Goal: Task Accomplishment & Management: Complete application form

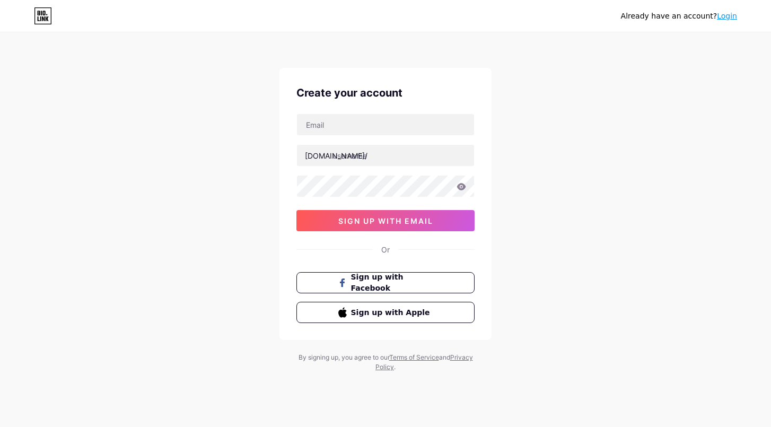
click at [723, 15] on link "Login" at bounding box center [727, 16] width 20 height 8
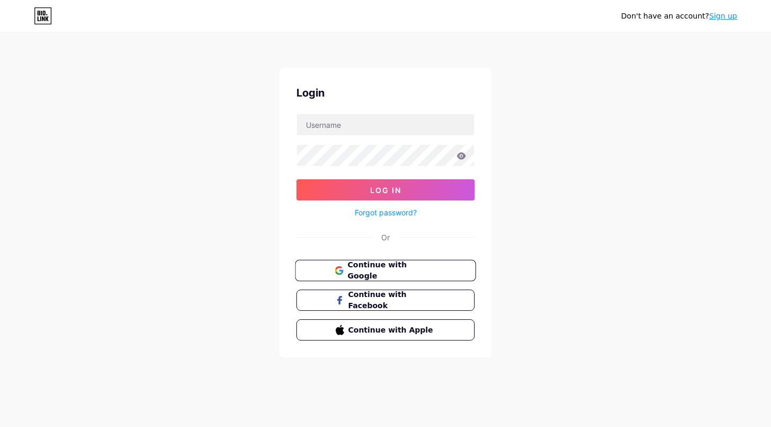
click at [391, 266] on span "Continue with Google" at bounding box center [391, 270] width 89 height 23
